Goal: Transaction & Acquisition: Purchase product/service

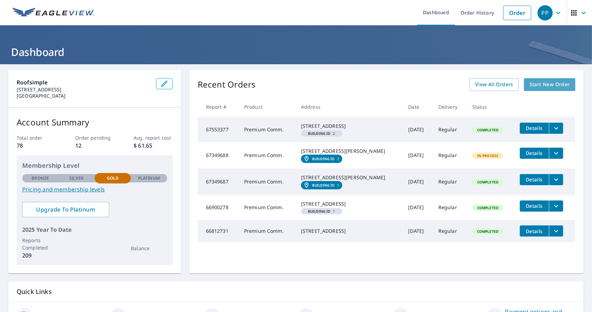
click at [555, 85] on span "Start New Order" at bounding box center [550, 84] width 40 height 9
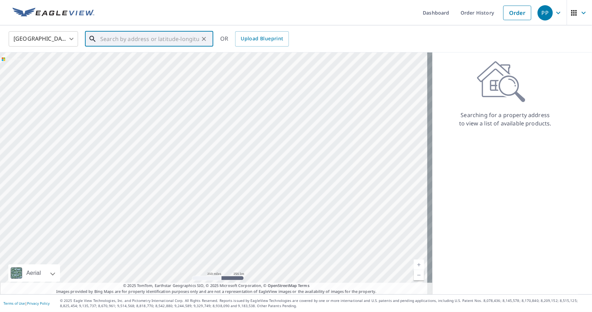
click at [117, 41] on input "text" at bounding box center [149, 38] width 99 height 19
paste input "[STREET_ADDRESS]"
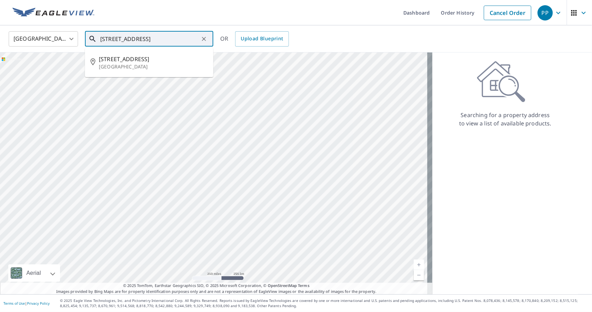
type input "[STREET_ADDRESS]"
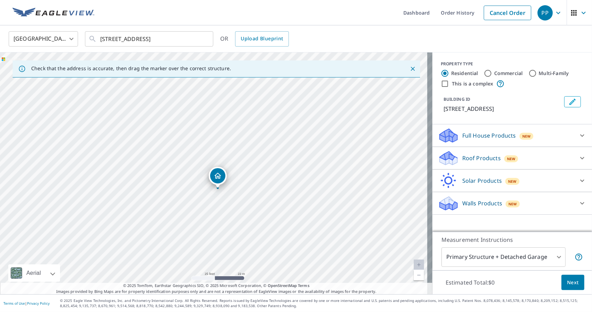
click at [478, 161] on p "Roof Products" at bounding box center [482, 158] width 39 height 8
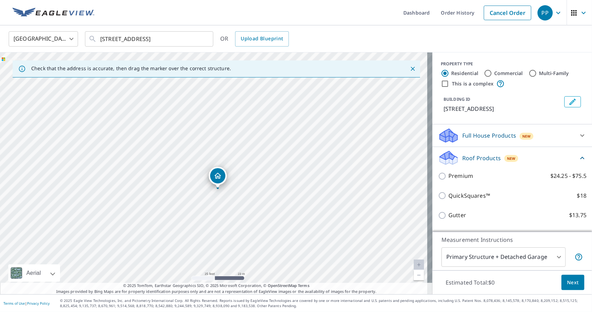
click at [470, 139] on div "Full House Products New" at bounding box center [506, 135] width 136 height 16
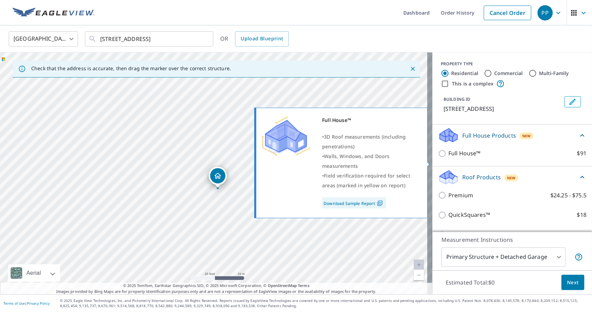
click at [361, 203] on link "Download Sample Report" at bounding box center [354, 202] width 64 height 11
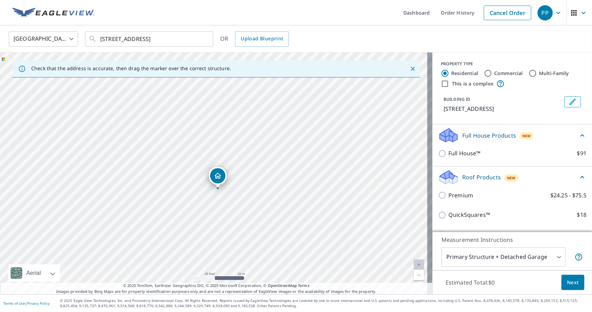
click at [484, 70] on input "Commercial" at bounding box center [488, 73] width 8 height 8
radio input "true"
type input "4"
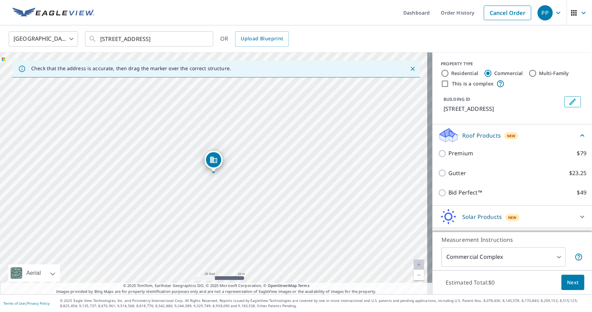
scroll to position [27, 0]
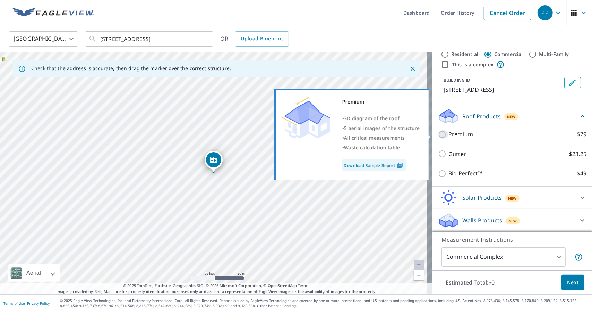
click at [441, 133] on input "Premium $79" at bounding box center [443, 134] width 10 height 8
checkbox input "true"
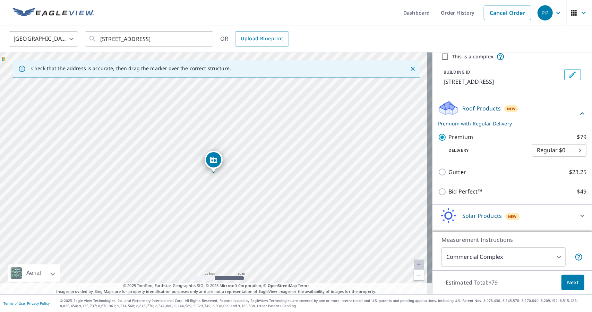
scroll to position [53, 0]
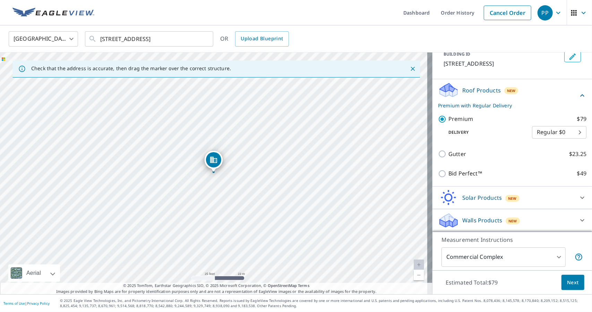
click at [536, 219] on div "Walls Products New" at bounding box center [506, 220] width 136 height 16
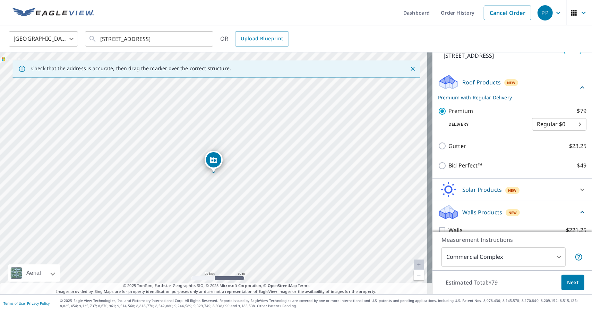
scroll to position [73, 0]
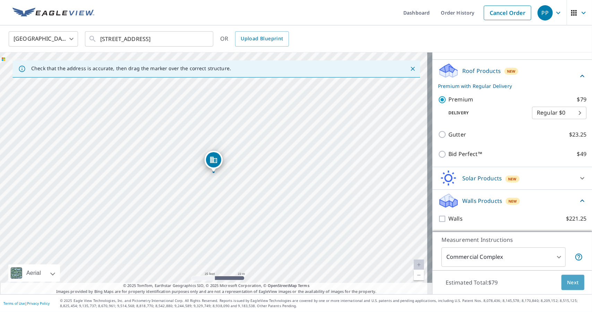
click at [567, 281] on span "Next" at bounding box center [573, 282] width 12 height 9
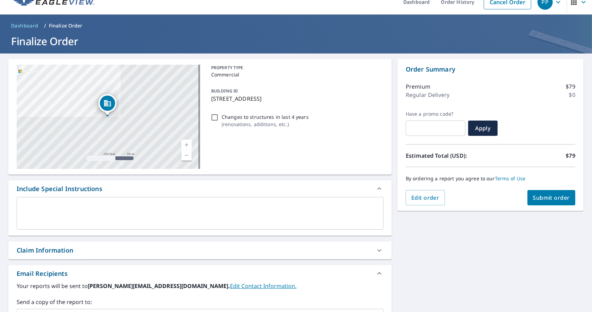
scroll to position [10, 0]
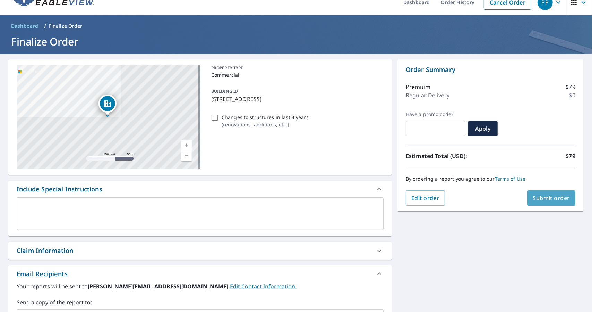
click at [541, 197] on span "Submit order" at bounding box center [551, 198] width 37 height 8
checkbox input "true"
